Goal: Information Seeking & Learning: Learn about a topic

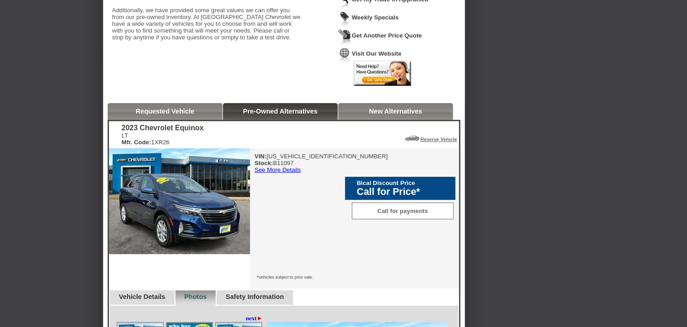
scroll to position [181, 0]
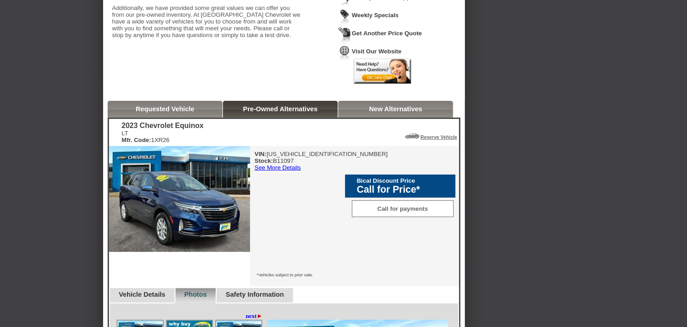
click at [263, 171] on link "See More Details" at bounding box center [278, 167] width 46 height 7
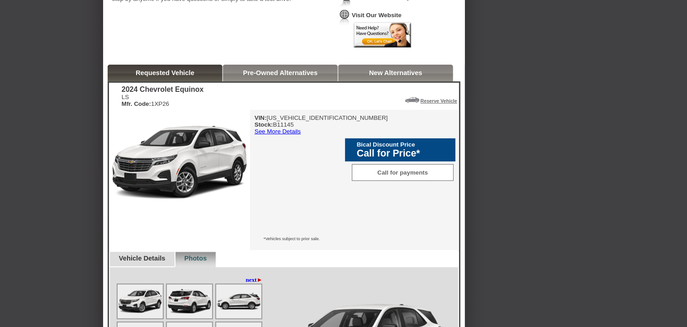
scroll to position [271, 0]
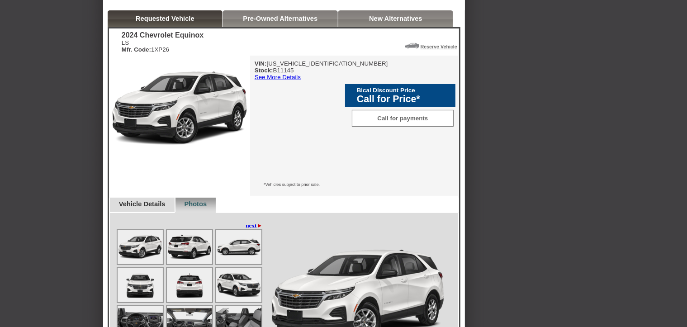
click at [278, 79] on link "See More Details" at bounding box center [278, 77] width 46 height 7
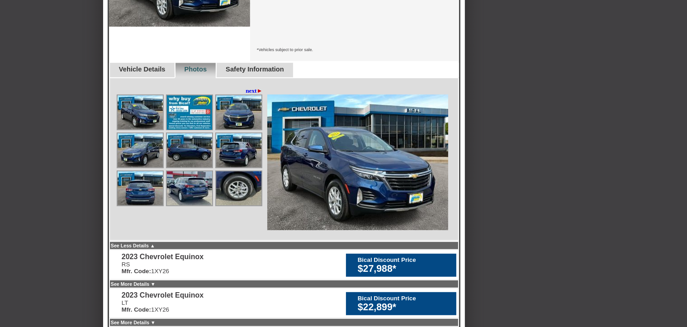
scroll to position [407, 0]
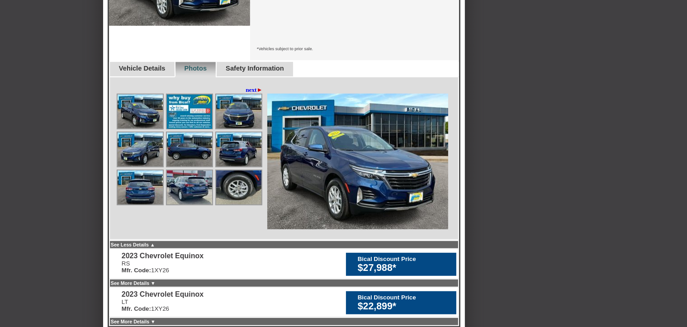
click at [165, 65] on link "Vehicle Details" at bounding box center [142, 68] width 47 height 7
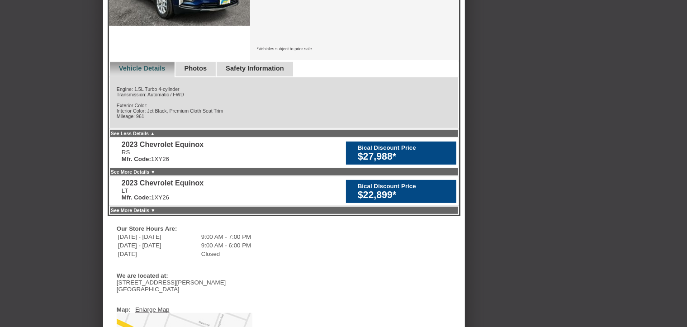
click at [373, 183] on div "Bical Discount Price" at bounding box center [405, 186] width 94 height 7
click at [140, 208] on link "See More Details ▼" at bounding box center [133, 210] width 45 height 5
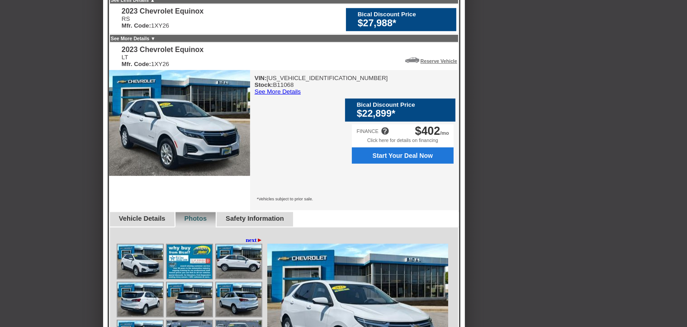
scroll to position [543, 0]
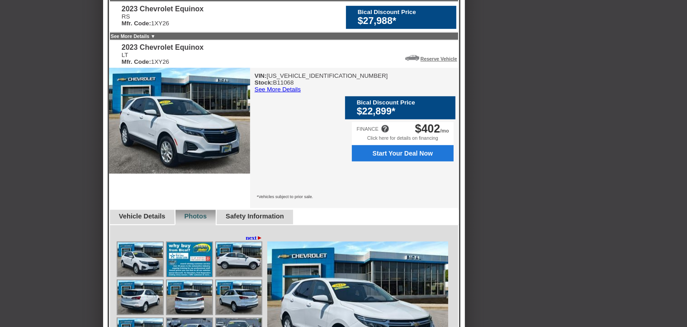
click at [294, 86] on link "See More Details" at bounding box center [278, 89] width 46 height 7
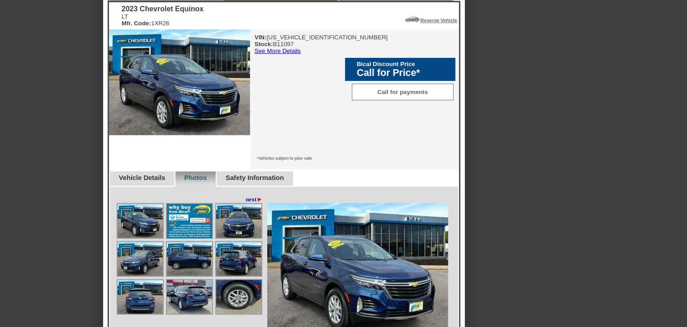
scroll to position [317, 0]
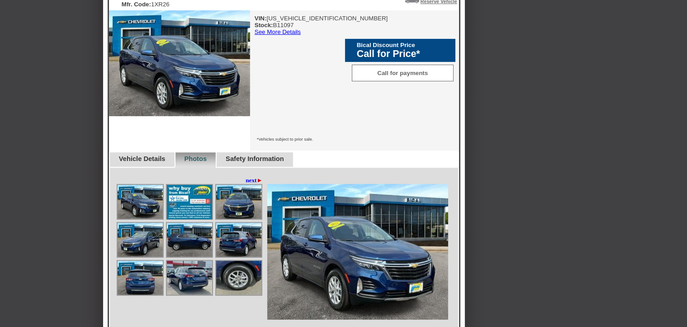
click at [298, 33] on link "See More Details" at bounding box center [278, 32] width 46 height 7
